Goal: Information Seeking & Learning: Find specific fact

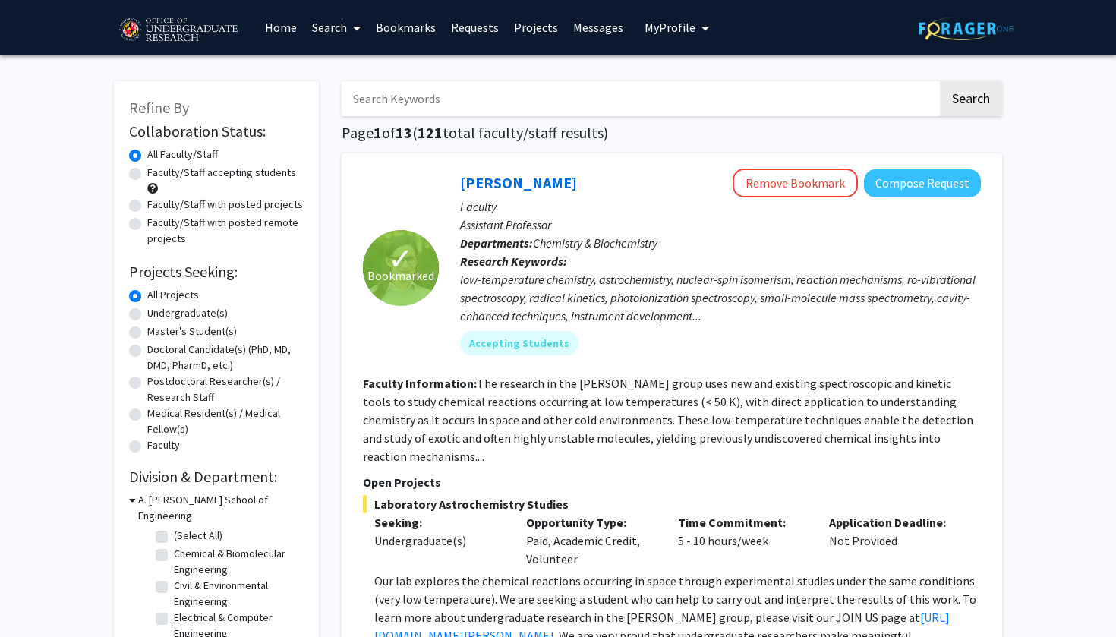
click at [673, 48] on button "My Profile" at bounding box center [677, 27] width 74 height 55
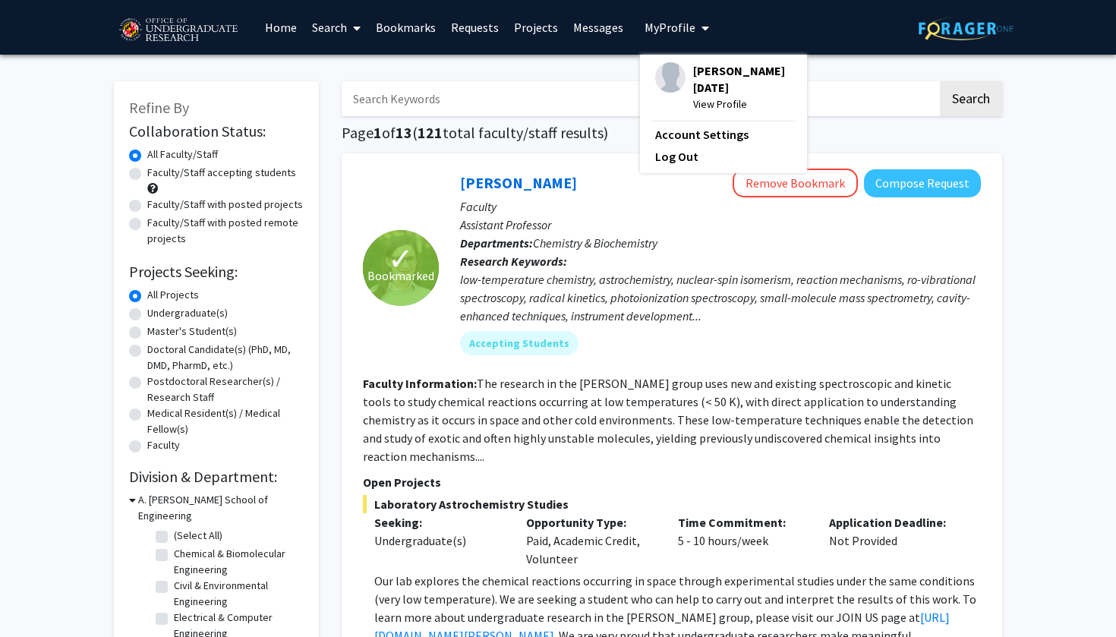
click at [477, 33] on link "Requests" at bounding box center [474, 27] width 63 height 53
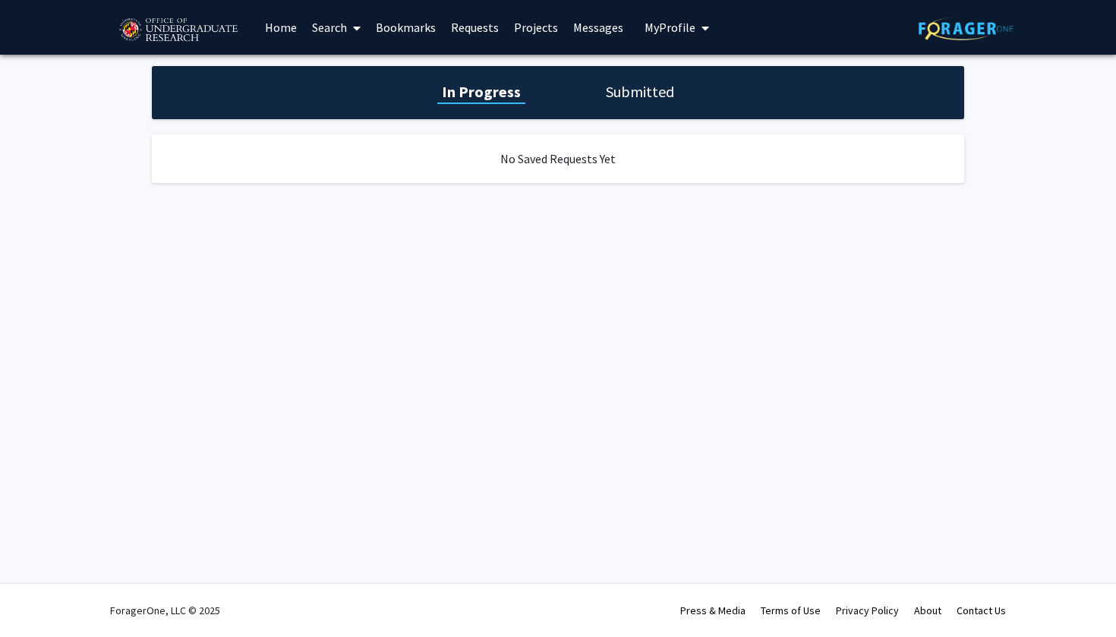
click at [391, 32] on link "Bookmarks" at bounding box center [405, 27] width 75 height 53
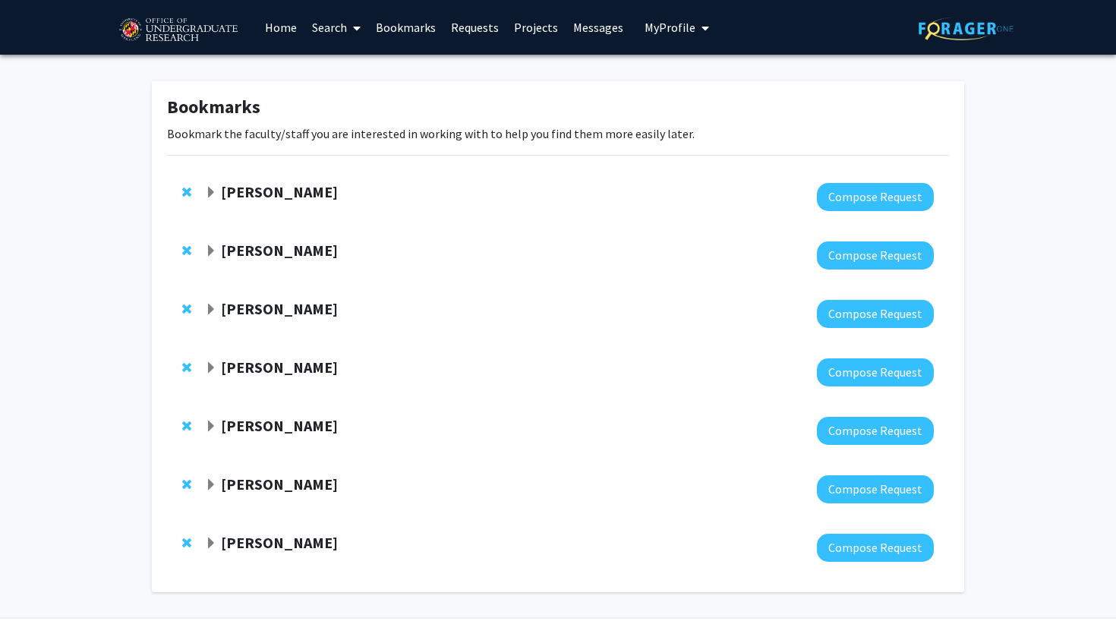
click at [209, 24] on img at bounding box center [178, 30] width 128 height 38
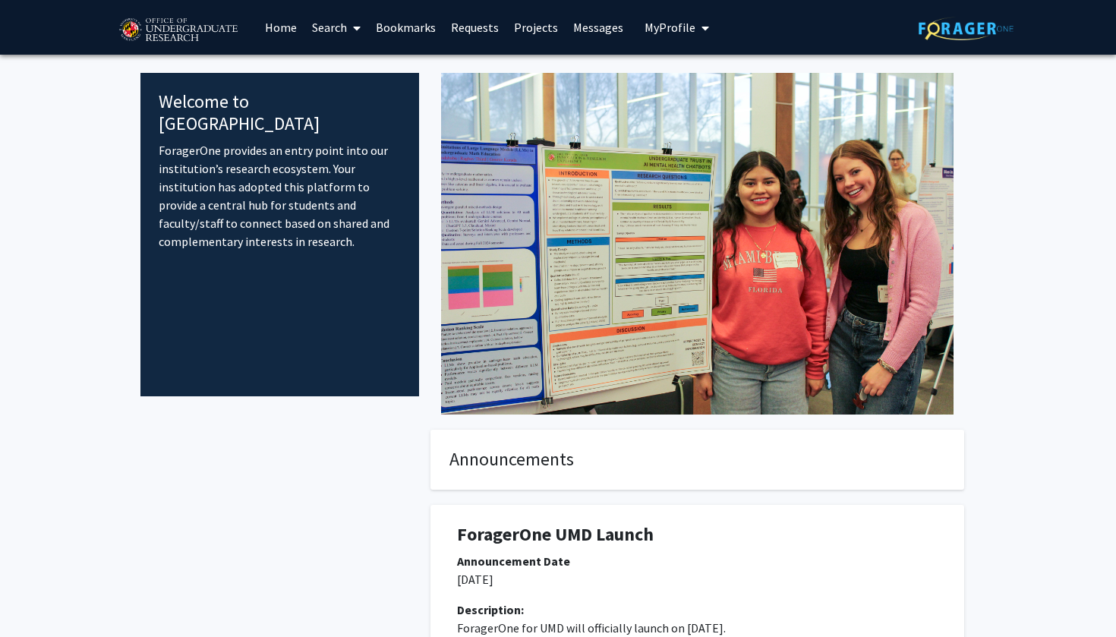
click at [343, 29] on link "Search" at bounding box center [336, 27] width 64 height 53
click at [361, 74] on span "Faculty/Staff" at bounding box center [360, 70] width 112 height 30
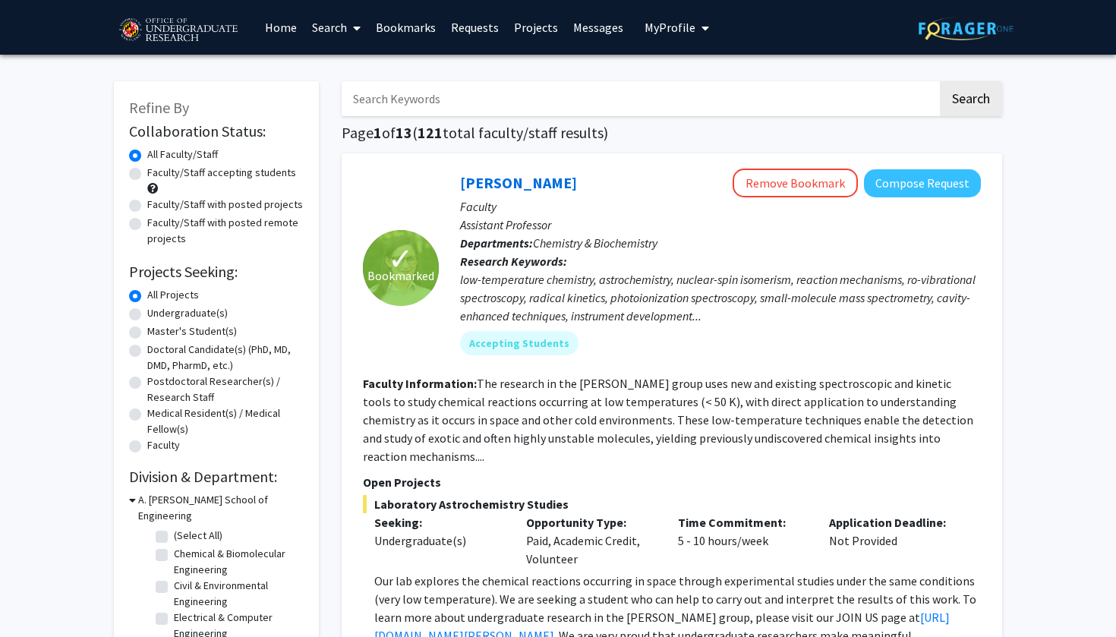
click at [349, 24] on span at bounding box center [354, 28] width 14 height 53
click at [383, 75] on span "Faculty/Staff" at bounding box center [360, 70] width 112 height 30
click at [463, 104] on input "Search Keywords" at bounding box center [640, 98] width 596 height 35
click at [970, 101] on button "Search" at bounding box center [971, 98] width 62 height 35
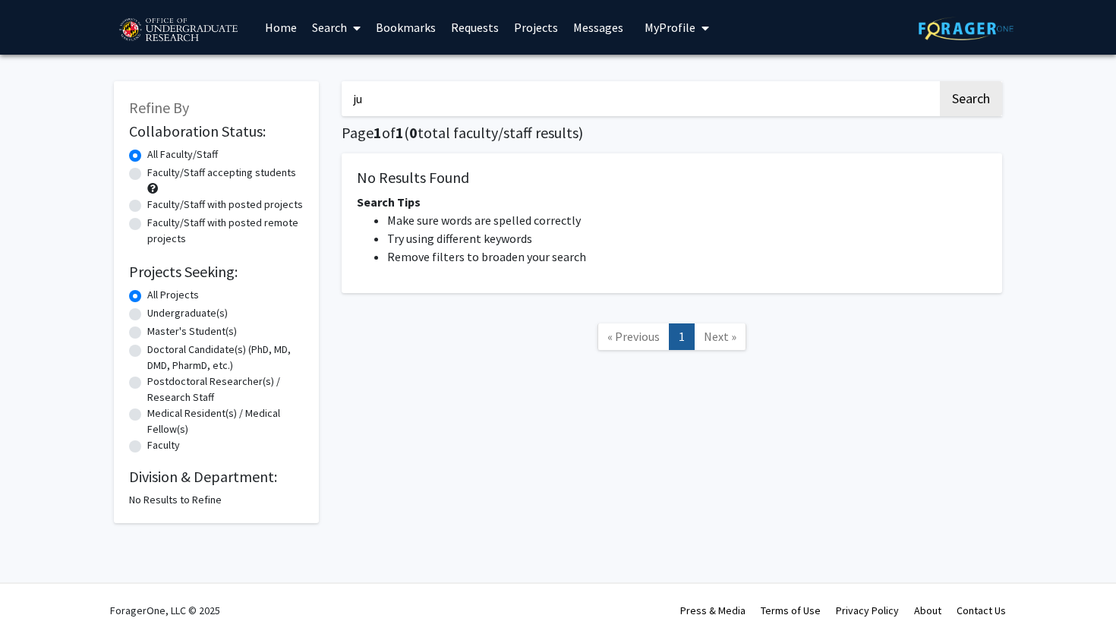
type input "j"
click at [970, 101] on button "Search" at bounding box center [971, 98] width 62 height 35
type input "[PERSON_NAME]"
click at [975, 94] on button "Search" at bounding box center [971, 98] width 62 height 35
